Goal: Task Accomplishment & Management: Use online tool/utility

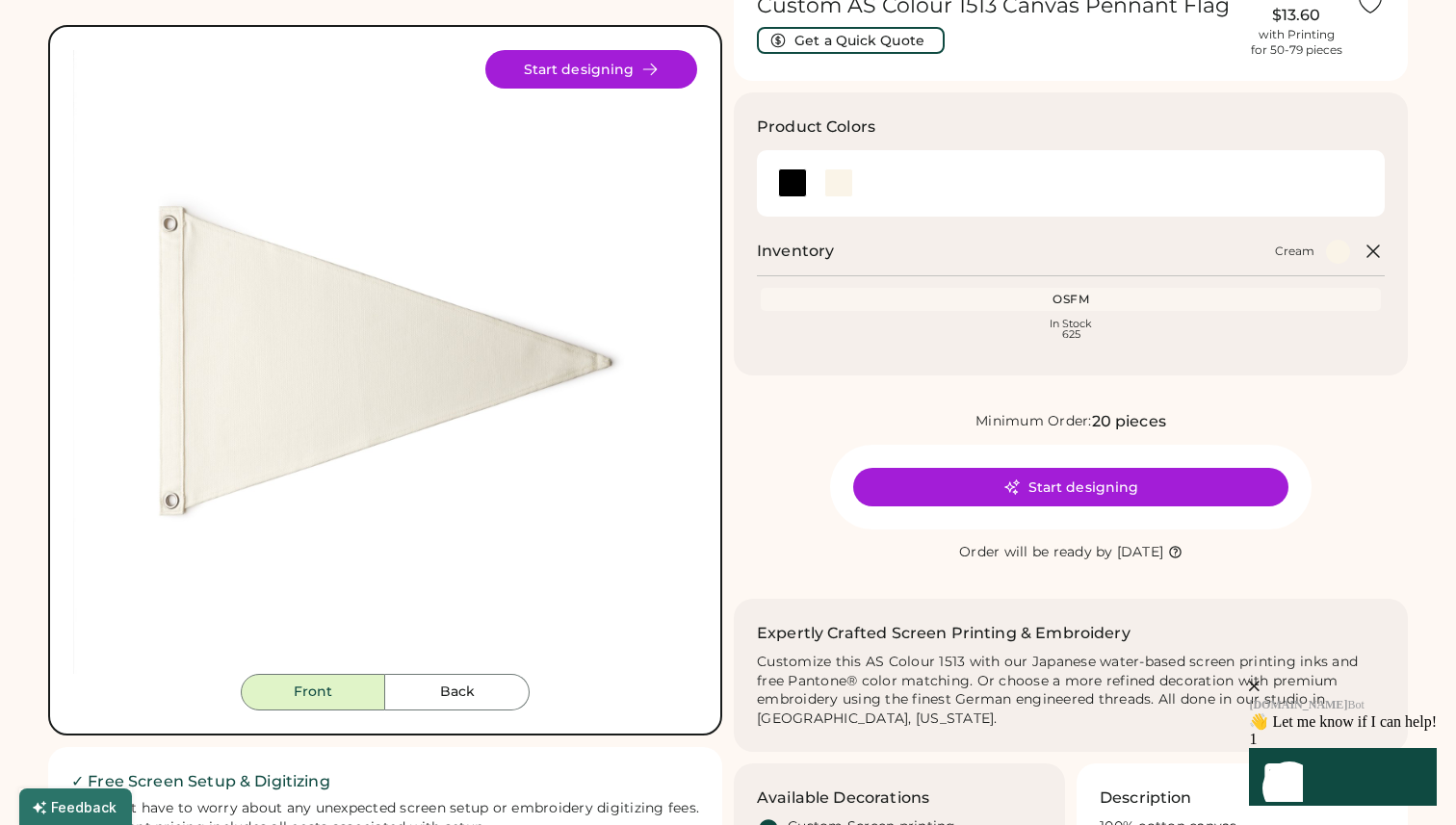
scroll to position [37, 0]
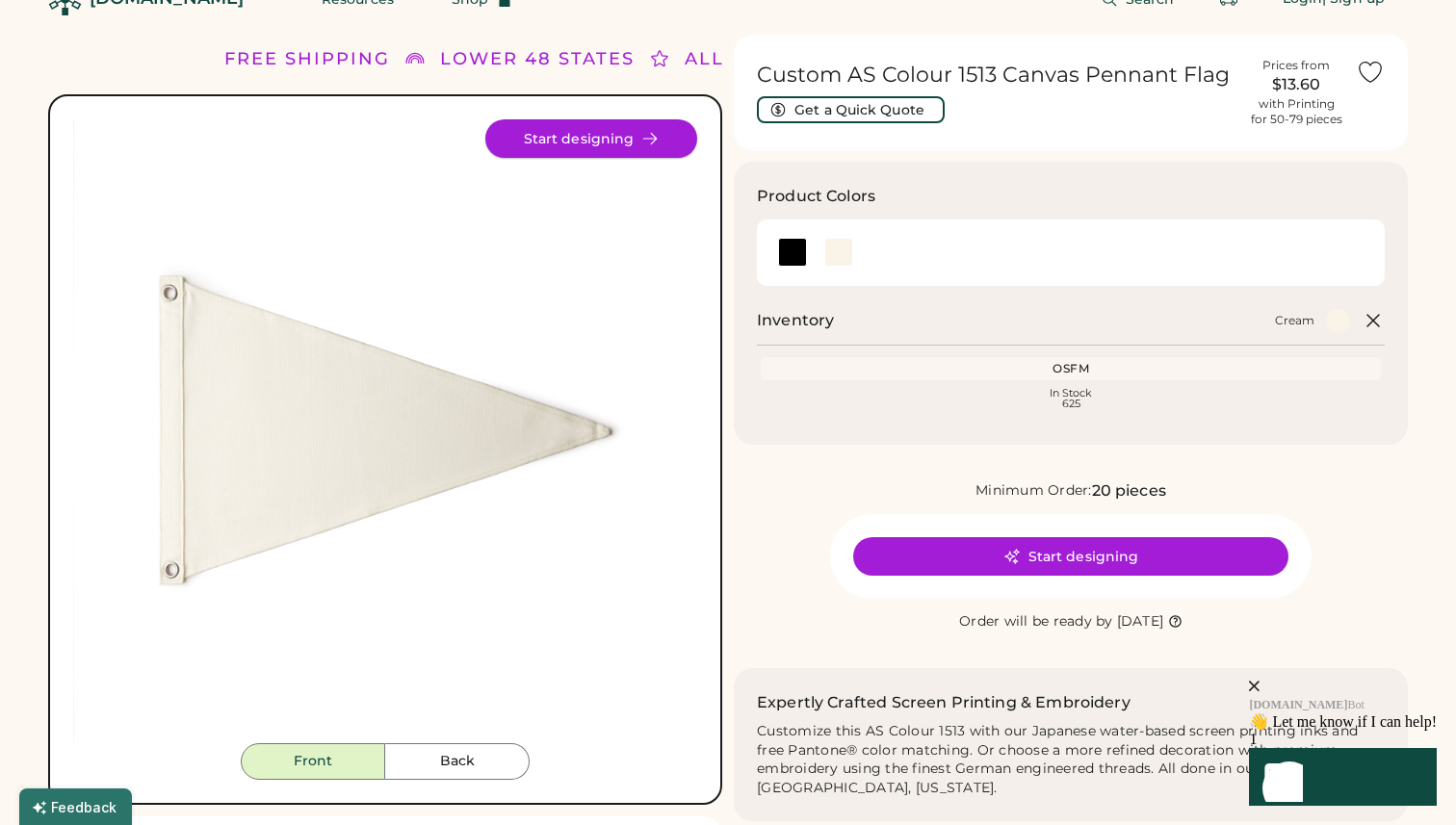
click at [568, 146] on button "Start designing" at bounding box center [591, 138] width 211 height 38
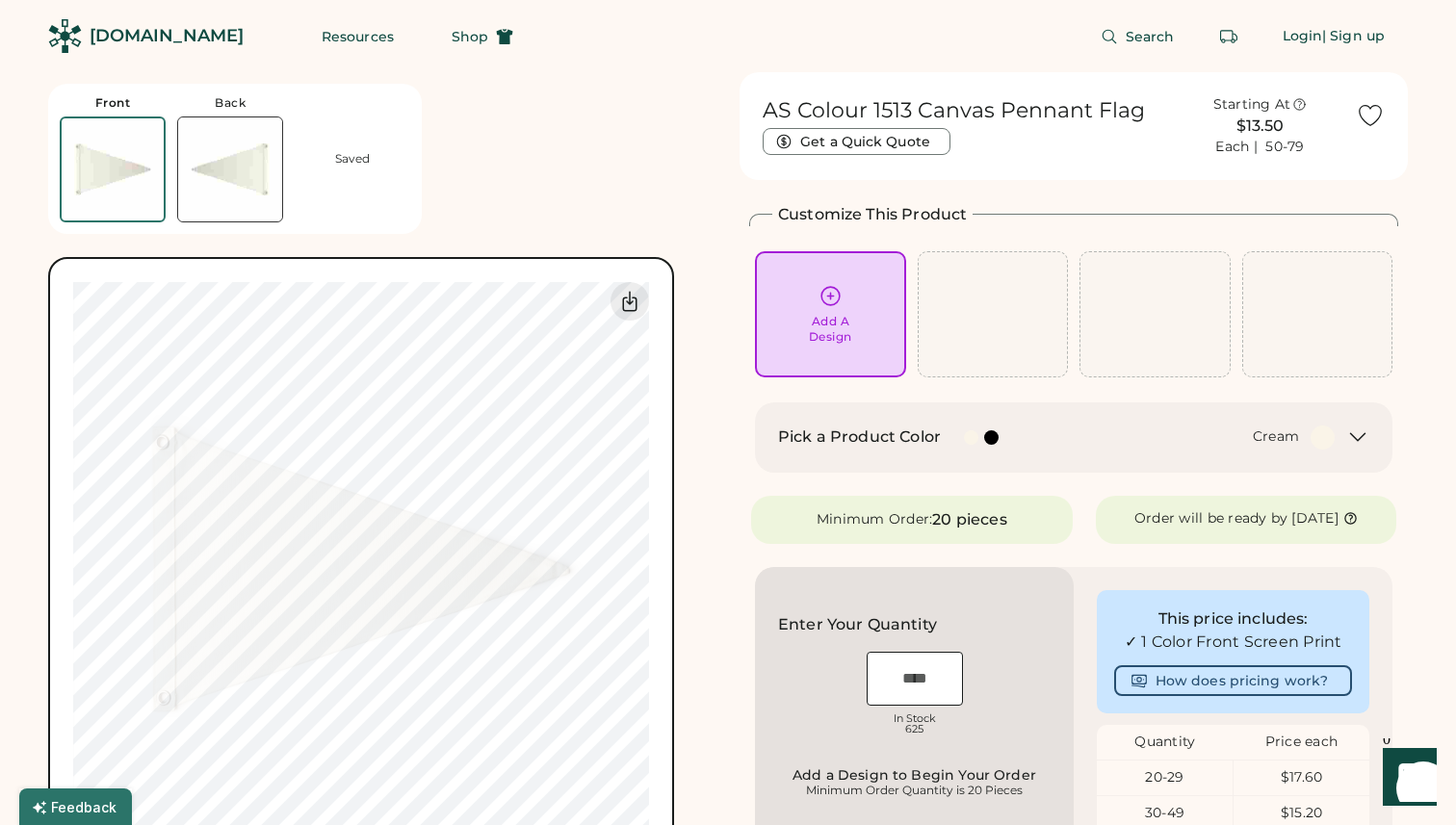
click at [823, 309] on div "Add A Design" at bounding box center [831, 315] width 124 height 61
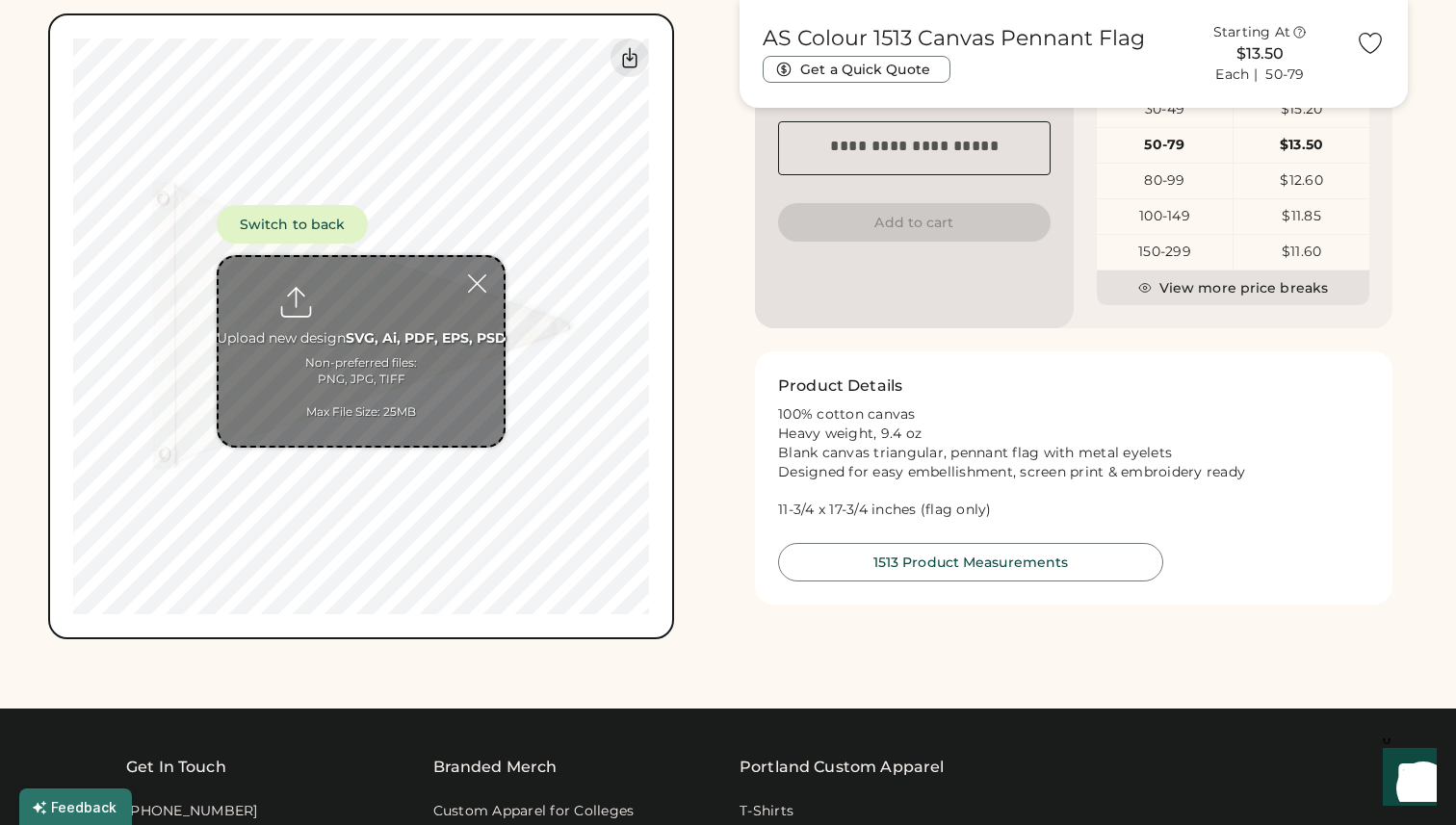
scroll to position [770, 0]
